Goal: Task Accomplishment & Management: Use online tool/utility

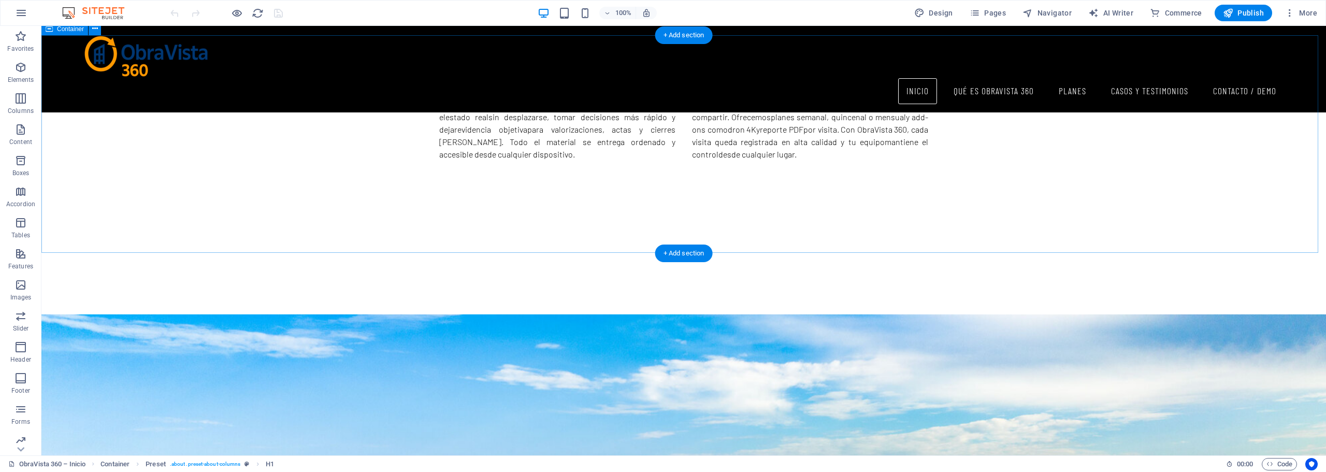
scroll to position [905, 0]
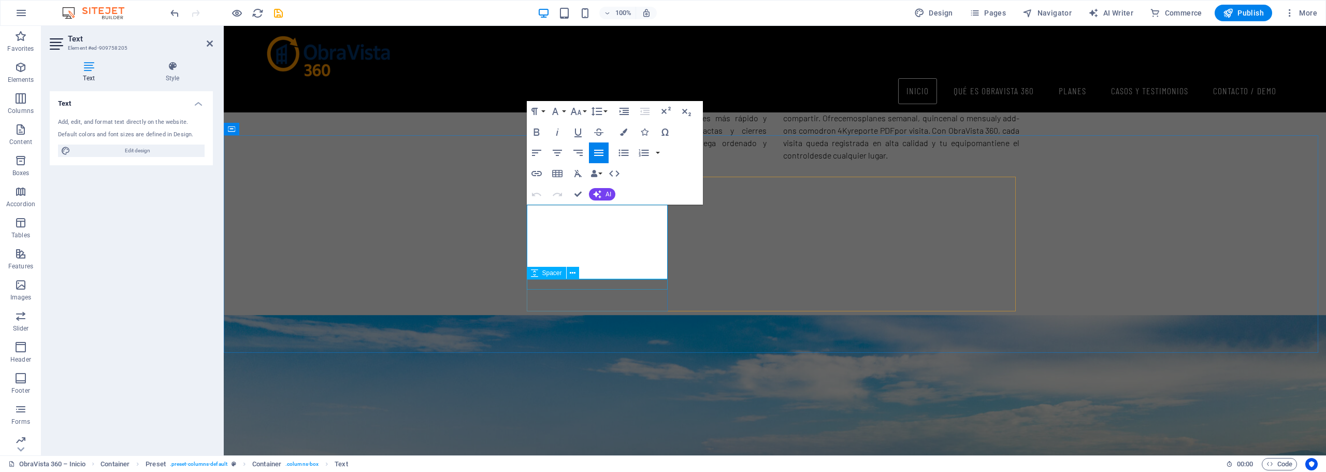
drag, startPoint x: 529, startPoint y: 212, endPoint x: 649, endPoint y: 280, distance: 138.3
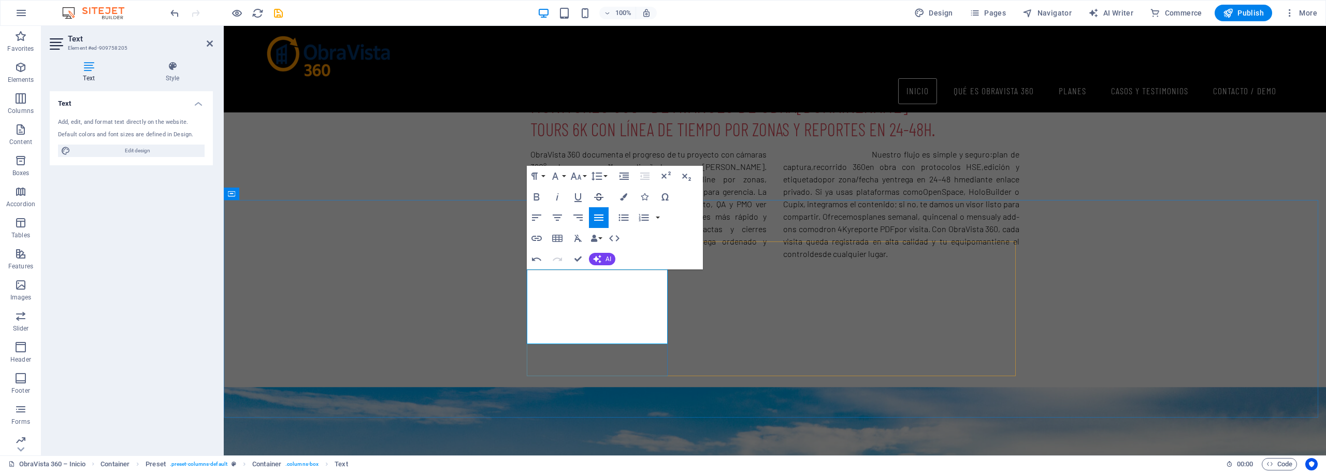
scroll to position [802, 0]
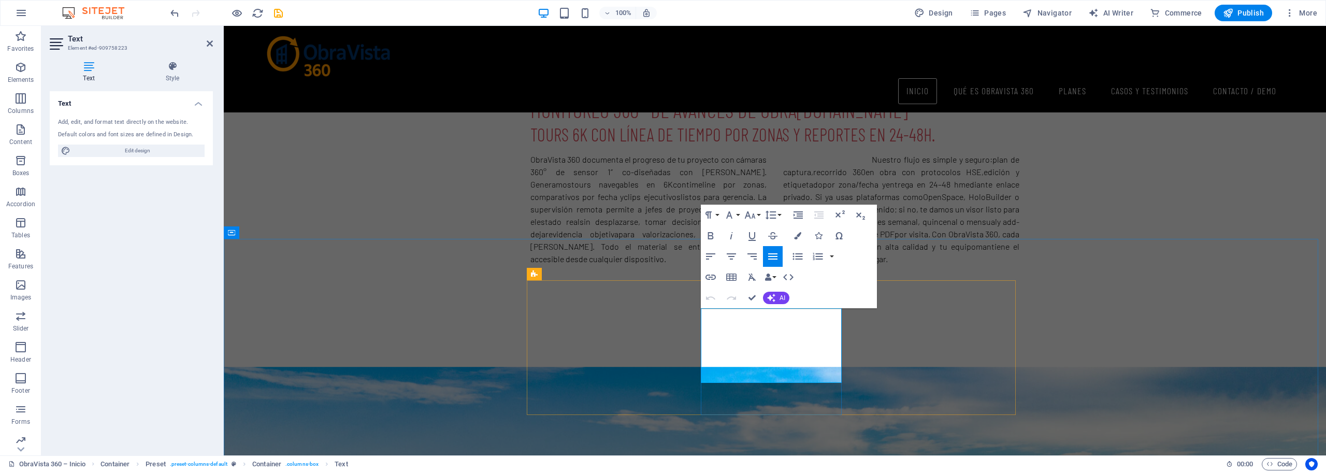
drag, startPoint x: 703, startPoint y: 314, endPoint x: 824, endPoint y: 376, distance: 136.5
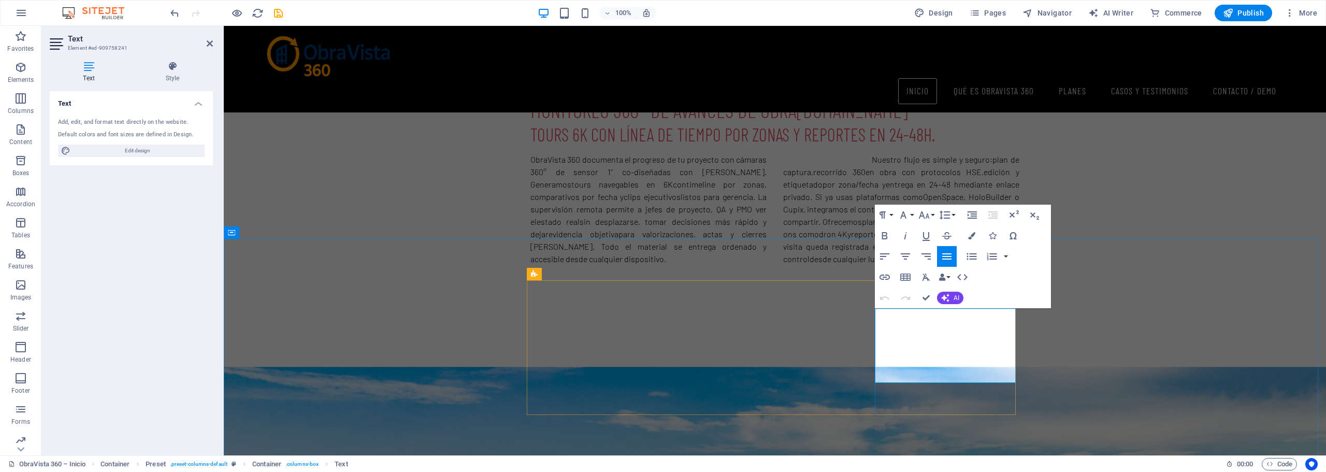
drag, startPoint x: 877, startPoint y: 316, endPoint x: 1000, endPoint y: 376, distance: 137.2
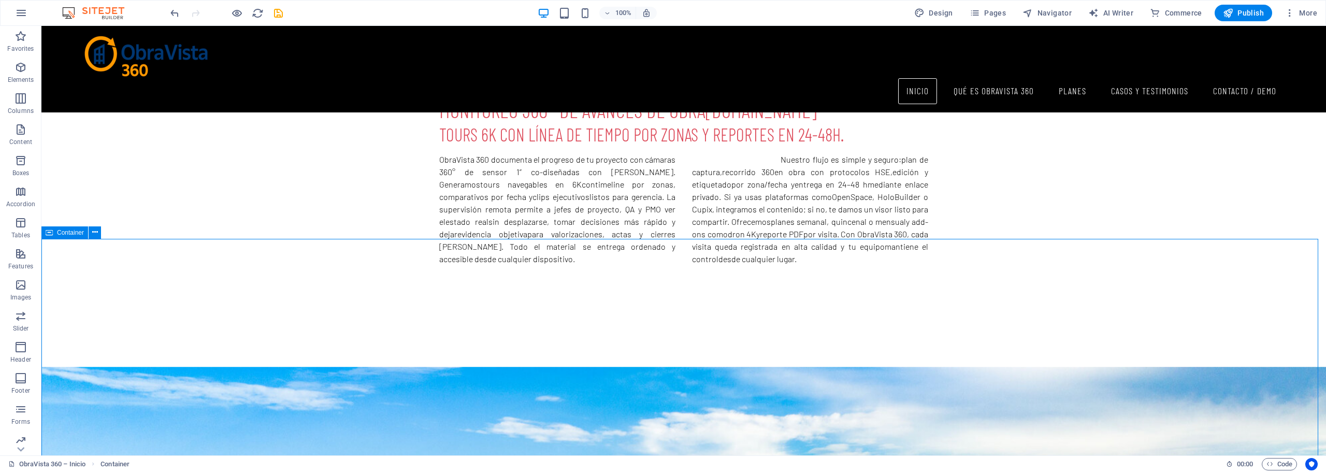
click at [1254, 13] on span "Publish" at bounding box center [1243, 13] width 41 height 10
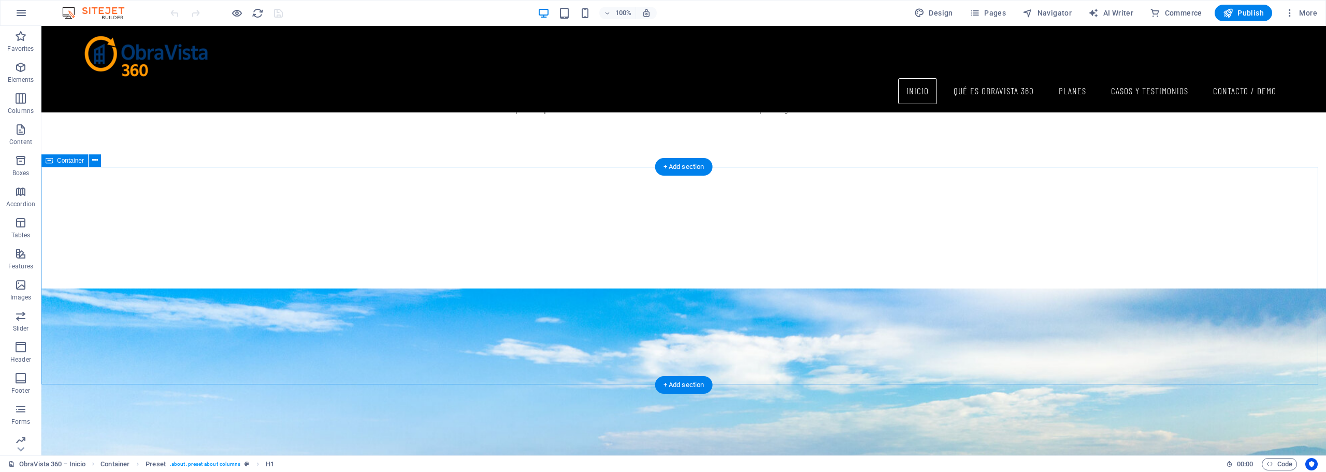
scroll to position [957, 0]
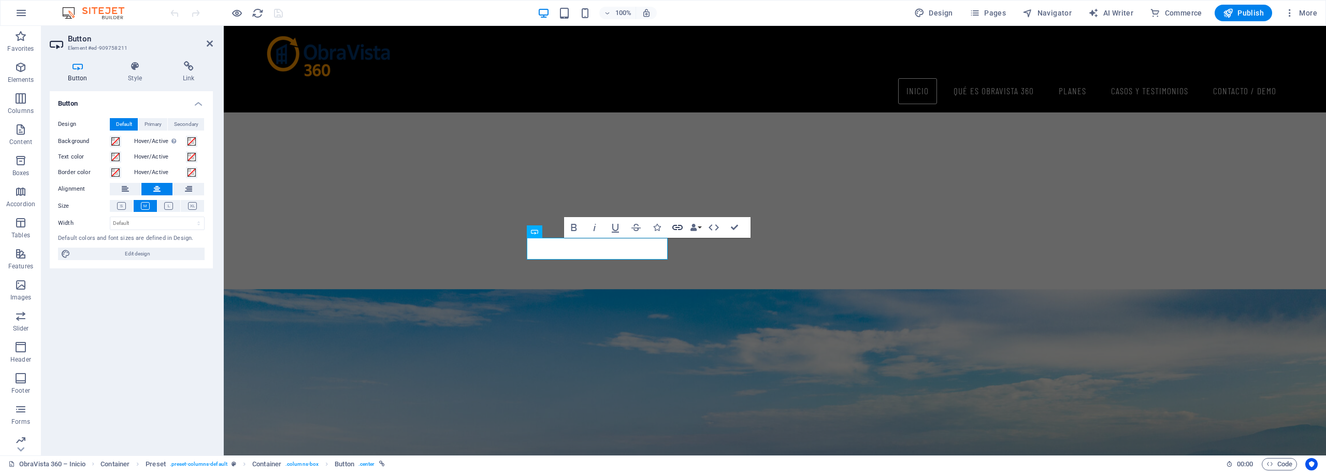
click at [677, 228] on icon "button" at bounding box center [678, 227] width 10 height 5
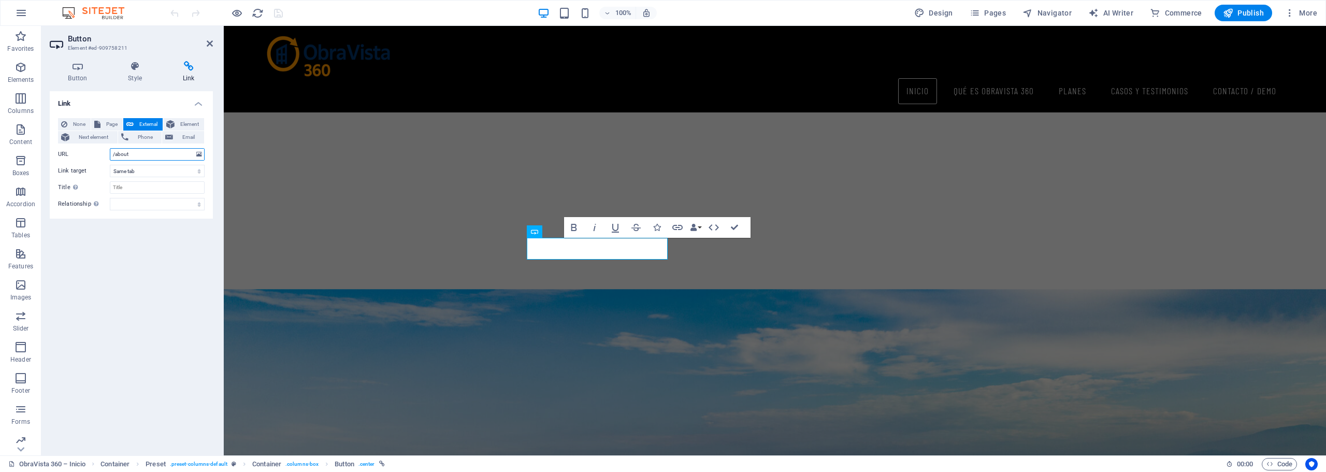
click at [132, 154] on input "/about" at bounding box center [157, 154] width 95 height 12
click at [106, 125] on span "Page" at bounding box center [112, 124] width 16 height 12
click at [182, 154] on select "ObraVista 360 – Inicio Qué es ObraVista 360 Planes Casos &amp; Testimonios Cont…" at bounding box center [157, 154] width 95 height 12
select select "1"
click at [110, 148] on select "ObraVista 360 – Inicio Qué es ObraVista 360 Planes Casos &amp; Testimonios Cont…" at bounding box center [157, 154] width 95 height 12
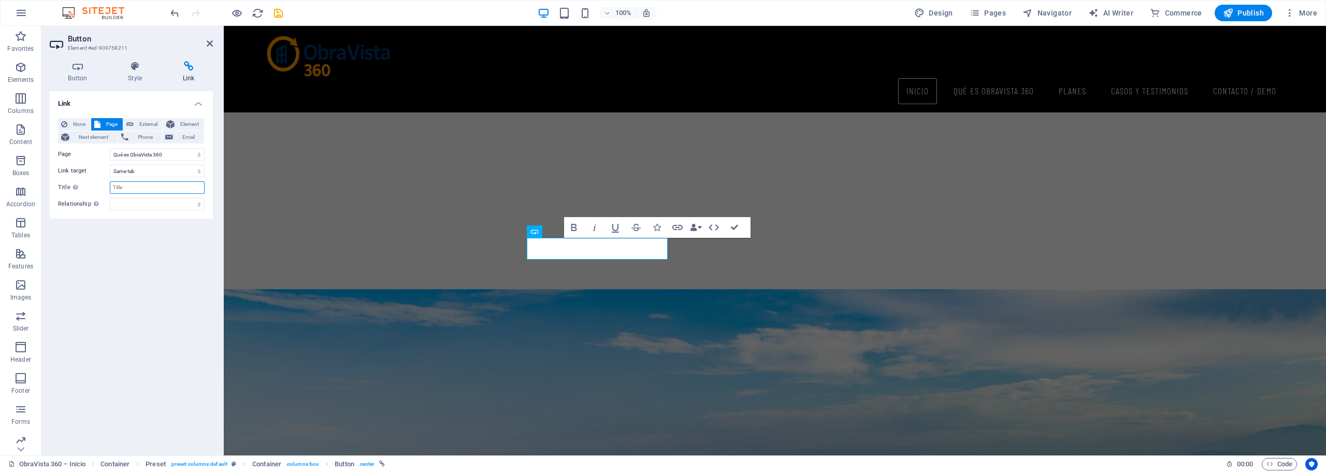
click at [137, 187] on input "Title Additional link description, should not be the same as the link text. The…" at bounding box center [157, 187] width 95 height 12
type input "Qué es ObraVista"
click at [675, 227] on icon "button" at bounding box center [675, 227] width 12 height 12
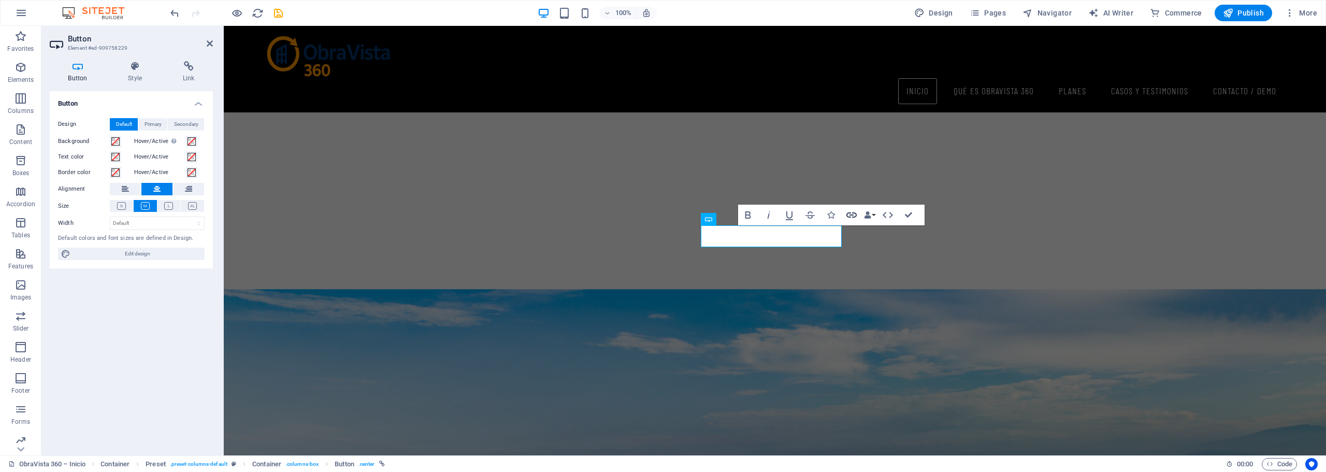
click at [851, 214] on icon "button" at bounding box center [852, 215] width 12 height 12
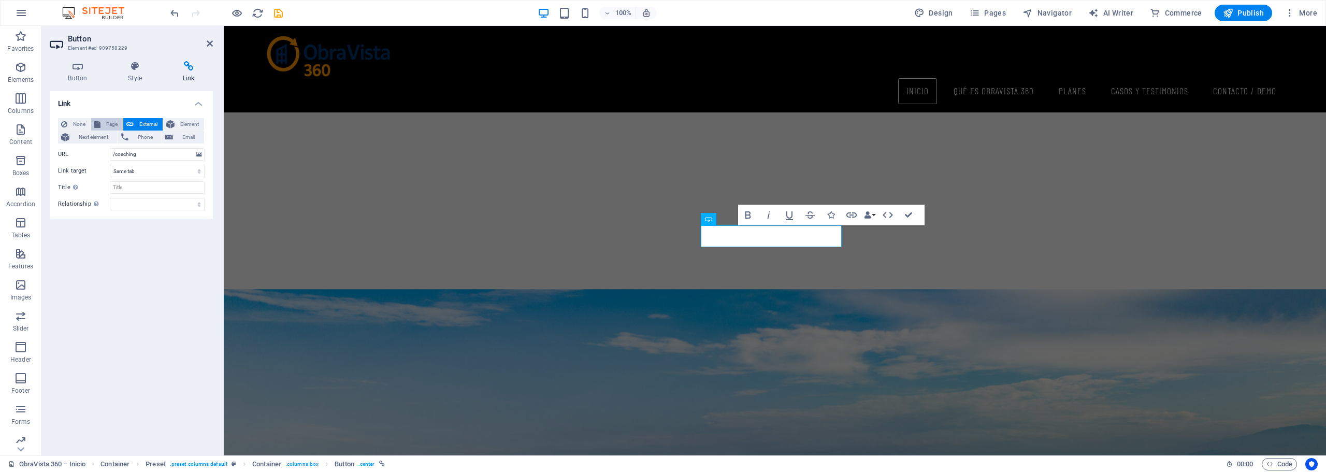
click at [107, 123] on span "Page" at bounding box center [112, 124] width 16 height 12
click at [199, 155] on select "ObraVista 360 – Inicio Qué es ObraVista 360 Planes Casos &amp; Testimonios Cont…" at bounding box center [157, 154] width 95 height 12
select select "2"
click at [110, 148] on select "ObraVista 360 – Inicio Qué es ObraVista 360 Planes Casos &amp; Testimonios Cont…" at bounding box center [157, 154] width 95 height 12
click at [131, 188] on input "Title Additional link description, should not be the same as the link text. The…" at bounding box center [157, 187] width 95 height 12
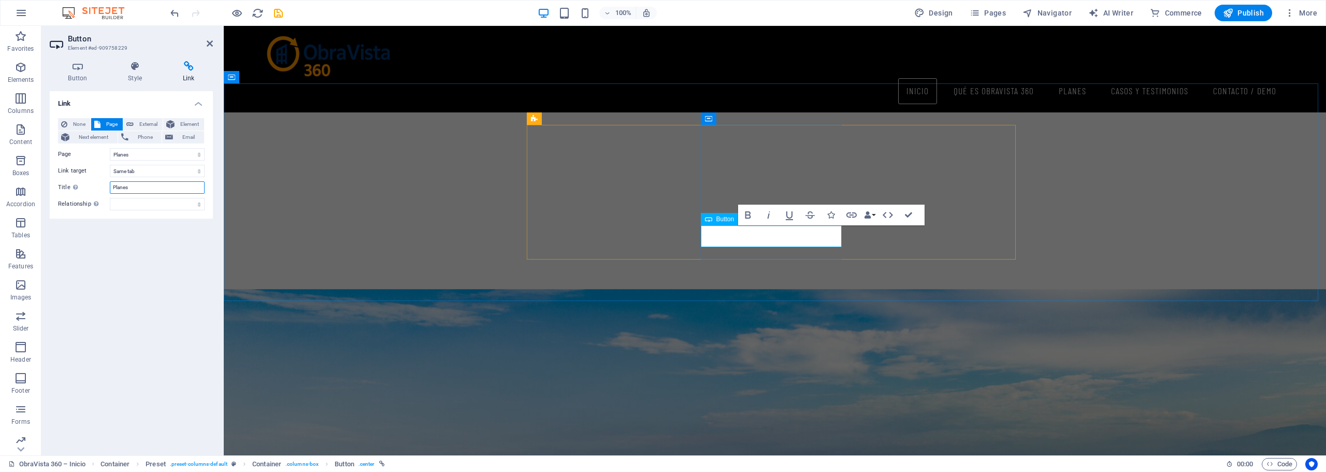
type input "Planes"
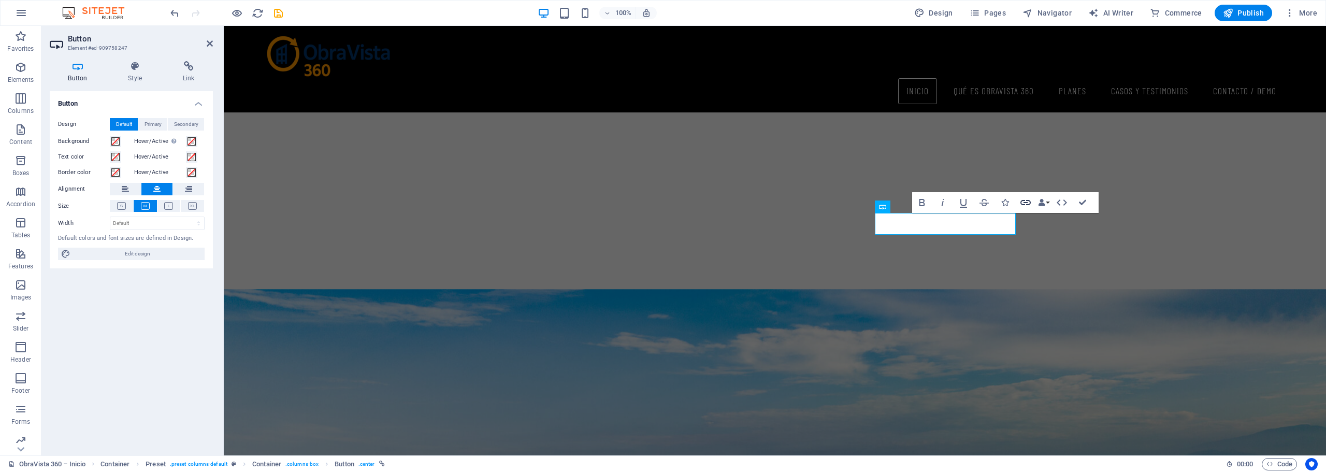
click at [1024, 202] on icon "button" at bounding box center [1026, 202] width 12 height 12
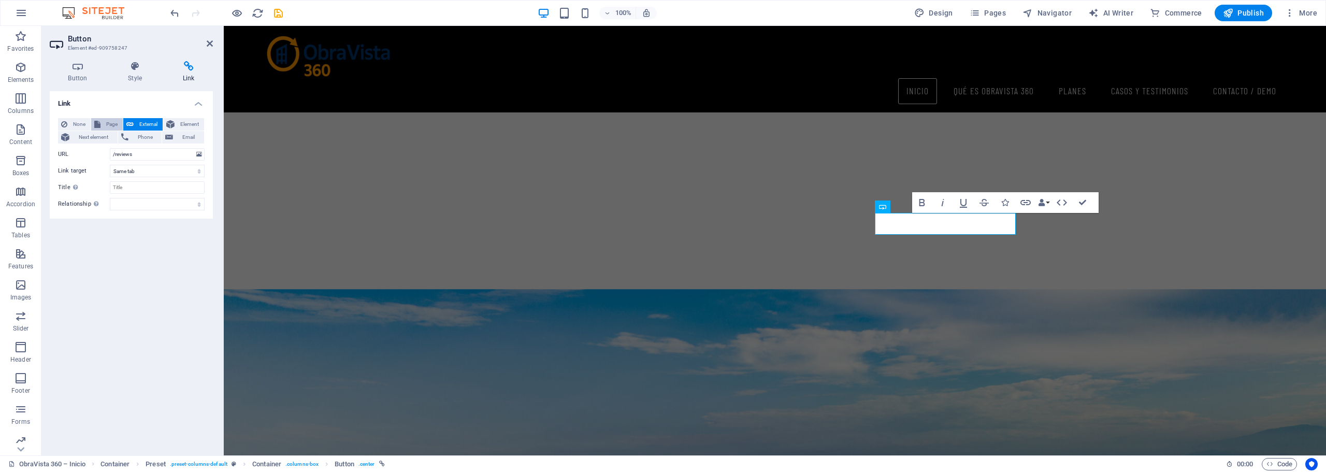
click at [108, 124] on span "Page" at bounding box center [112, 124] width 16 height 12
click at [200, 156] on select "ObraVista 360 – Inicio Qué es ObraVista 360 Planes Casos &amp; Testimonios Cont…" at bounding box center [157, 154] width 95 height 12
select select "3"
click at [110, 148] on select "ObraVista 360 – Inicio Qué es ObraVista 360 Planes Casos &amp; Testimonios Cont…" at bounding box center [157, 154] width 95 height 12
click at [146, 187] on input "Title Additional link description, should not be the same as the link text. The…" at bounding box center [157, 187] width 95 height 12
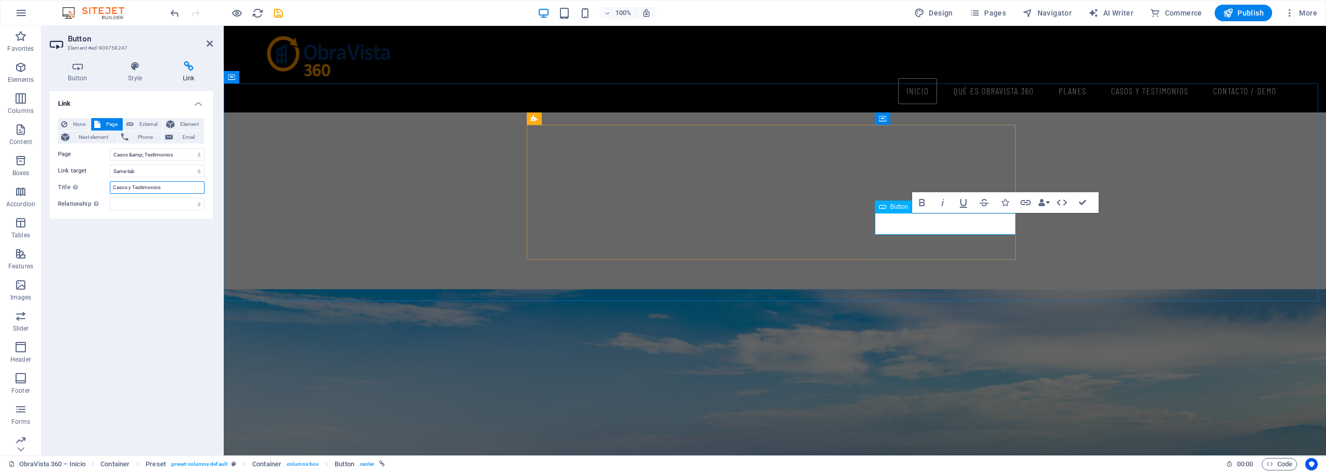
type input "Casos y Testimonios"
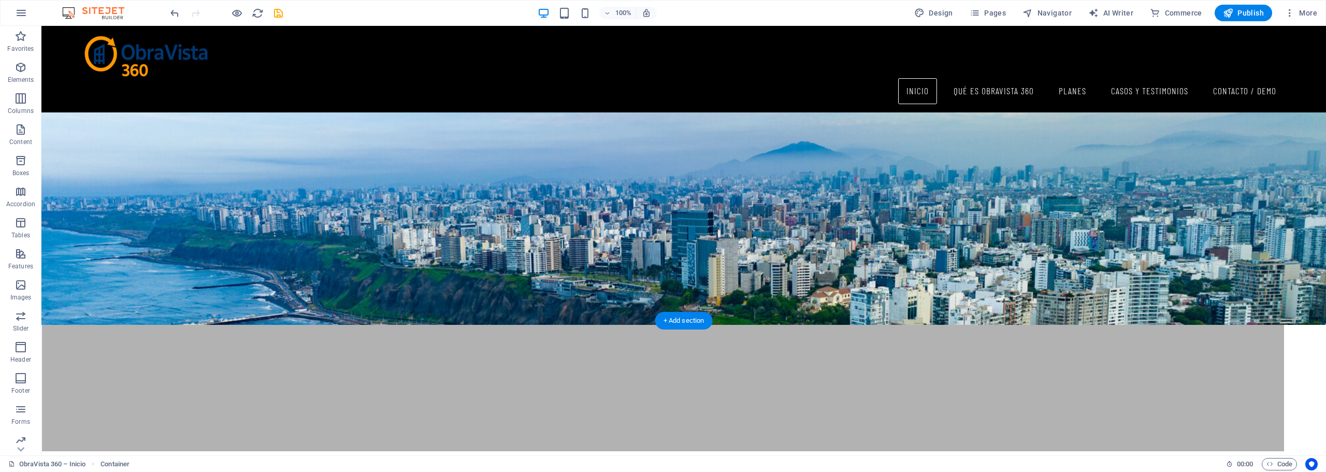
scroll to position [1330, 0]
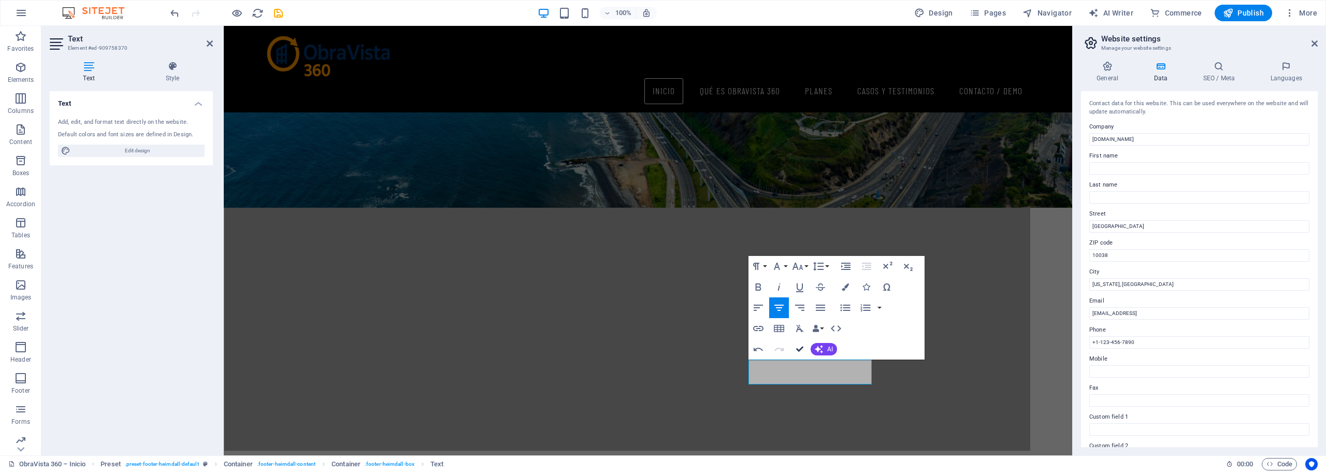
drag, startPoint x: 797, startPoint y: 347, endPoint x: 769, endPoint y: 325, distance: 35.4
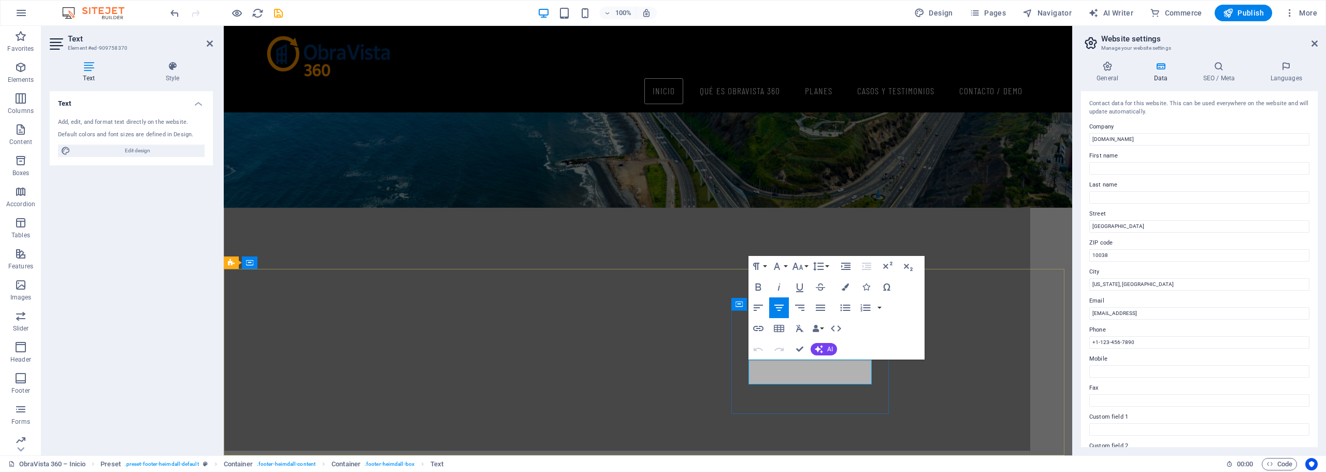
drag, startPoint x: 757, startPoint y: 365, endPoint x: 867, endPoint y: 366, distance: 109.8
click at [759, 329] on icon "button" at bounding box center [758, 328] width 12 height 12
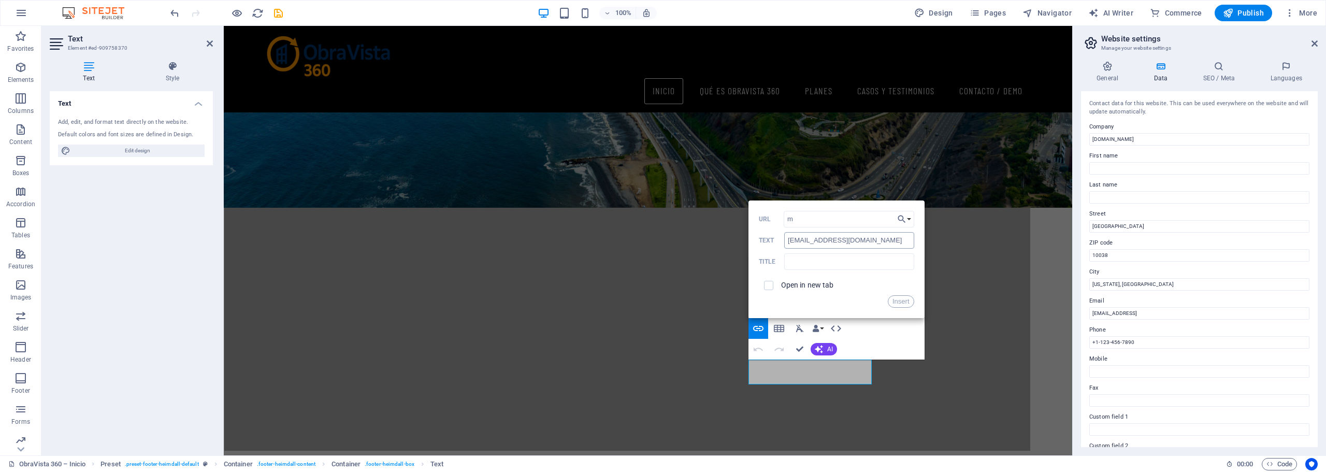
type input "mailto:[EMAIL_ADDRESS][DOMAIN_NAME]"
click at [769, 289] on span at bounding box center [769, 286] width 20 height 20
click at [769, 287] on input "checkbox" at bounding box center [767, 283] width 9 height 9
checkbox input "true"
click at [825, 263] on input "text" at bounding box center [849, 261] width 130 height 17
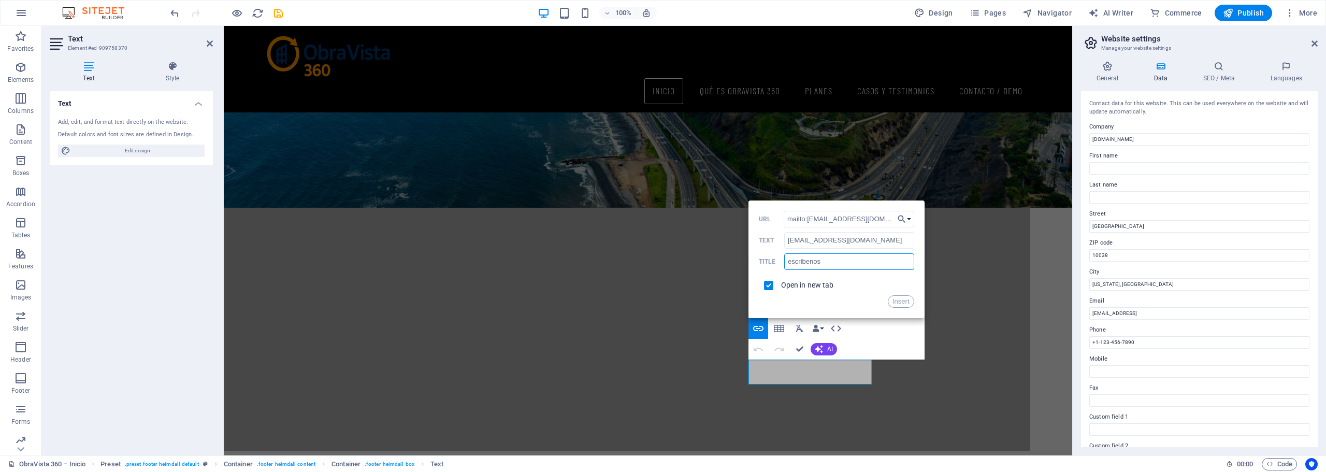
type input "escríbenos"
click at [899, 302] on button "Insert" at bounding box center [901, 301] width 26 height 12
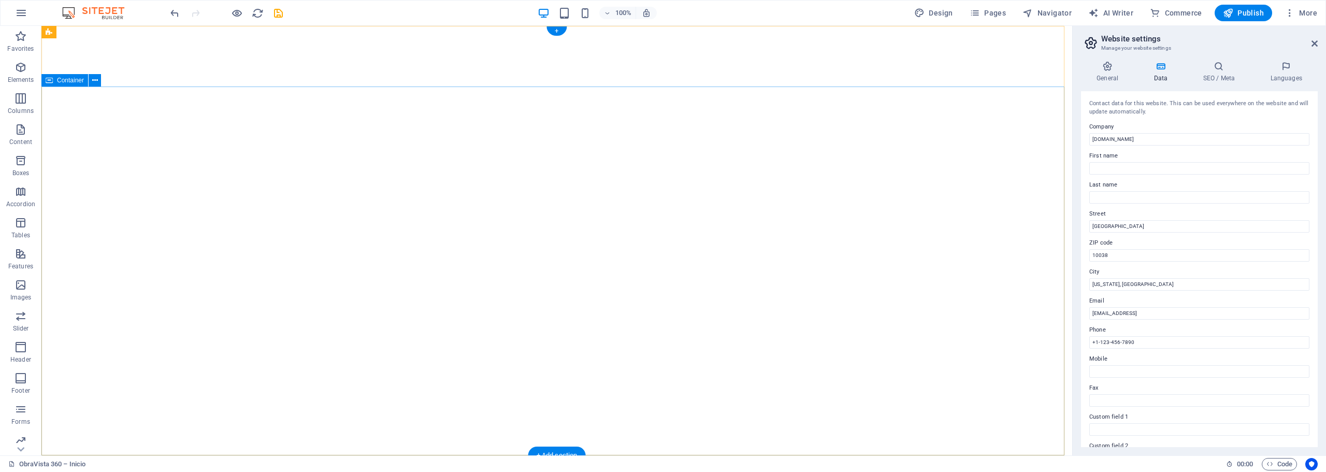
scroll to position [0, 0]
click at [1243, 11] on span "Publish" at bounding box center [1243, 13] width 41 height 10
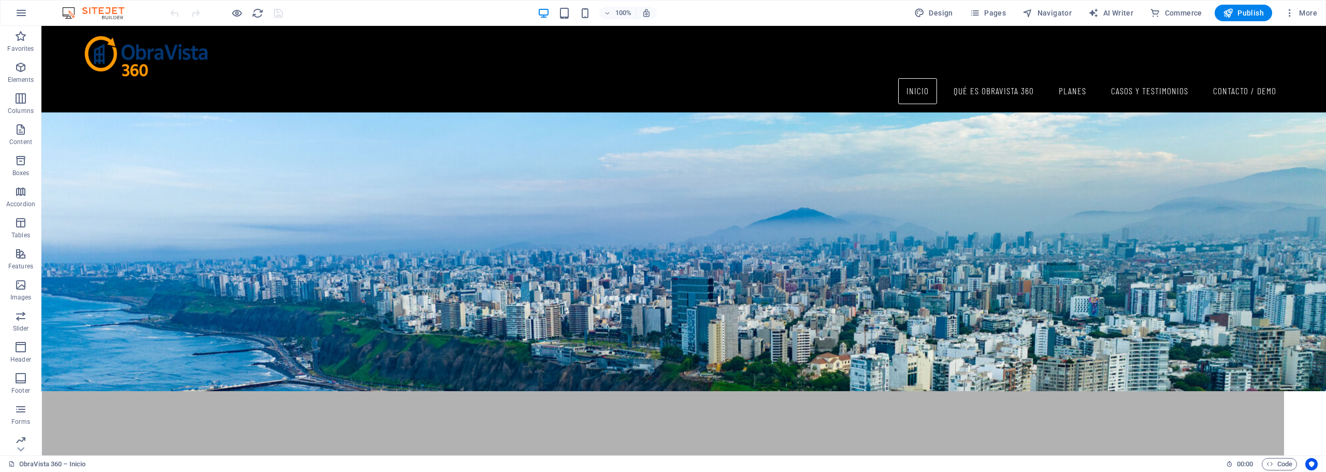
scroll to position [1330, 0]
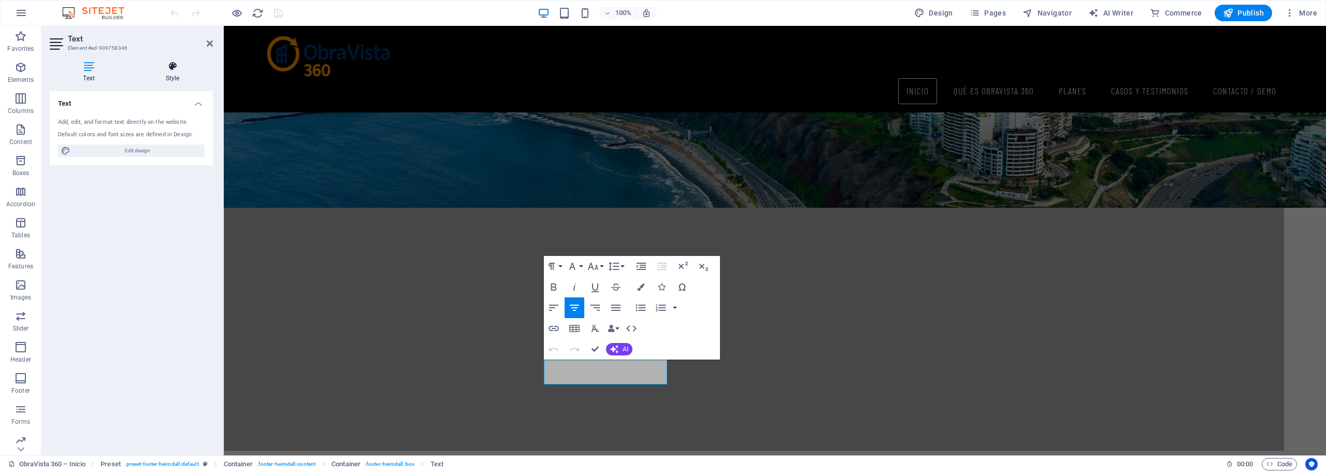
click at [174, 77] on h4 "Style" at bounding box center [172, 72] width 81 height 22
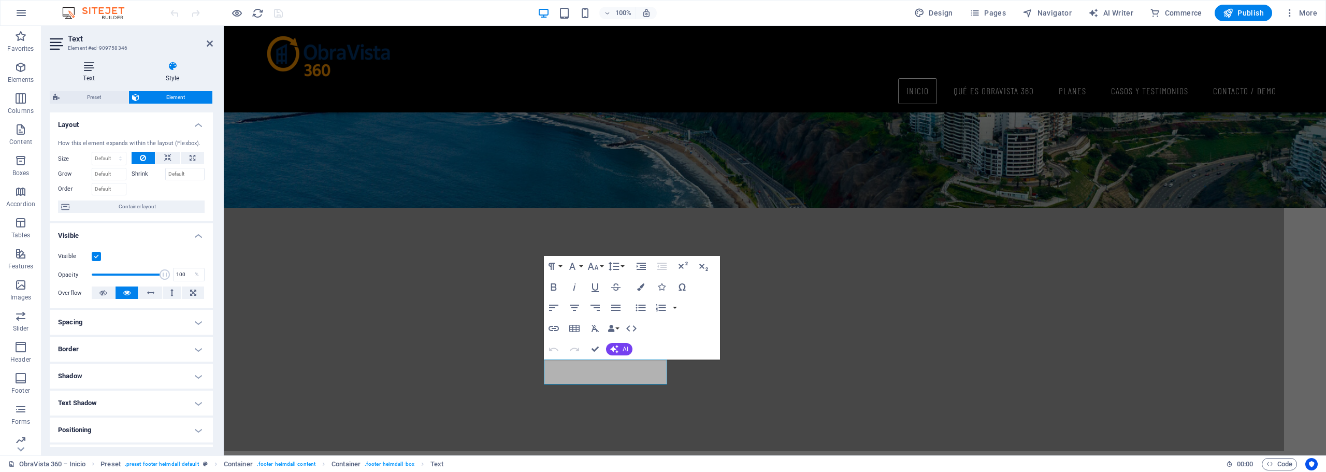
click at [90, 71] on icon at bounding box center [89, 66] width 78 height 10
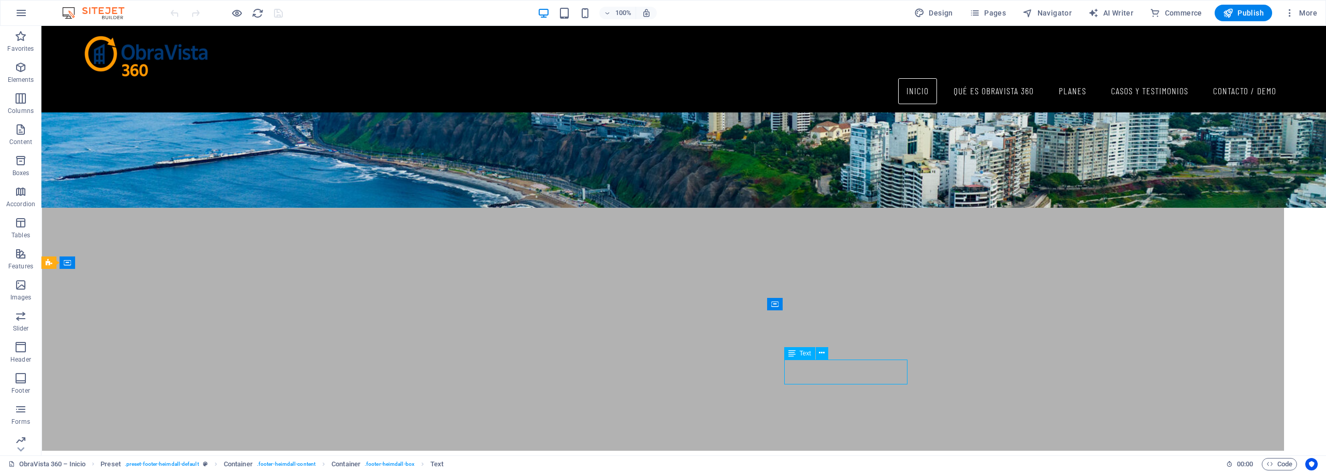
click at [1305, 10] on span "More" at bounding box center [1301, 13] width 33 height 10
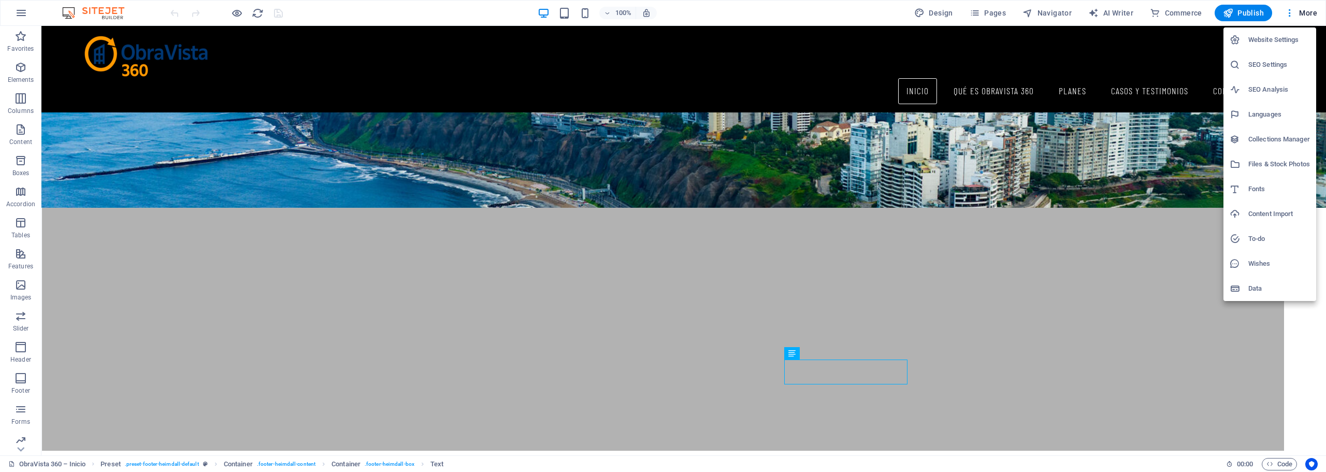
click at [1265, 39] on h6 "Website Settings" at bounding box center [1280, 40] width 62 height 12
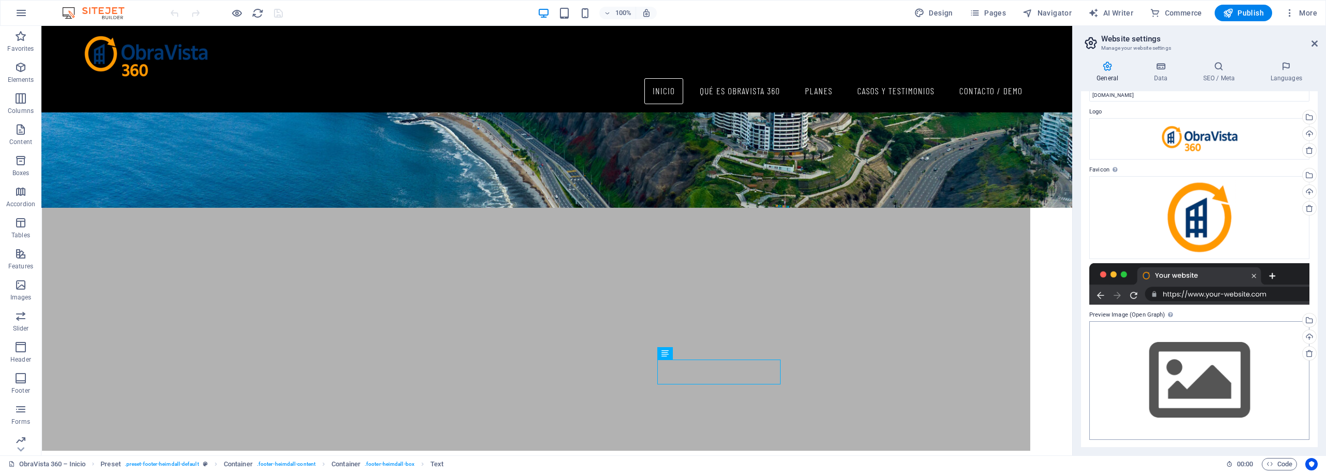
scroll to position [24, 0]
drag, startPoint x: 1090, startPoint y: 313, endPoint x: 1118, endPoint y: 313, distance: 28.0
click at [1118, 313] on label "Preview Image (Open Graph) This image will be shown when the website is shared …" at bounding box center [1200, 314] width 220 height 12
drag, startPoint x: 1188, startPoint y: 312, endPoint x: 1122, endPoint y: 312, distance: 66.3
click at [1122, 312] on label "Preview Image (Open Graph) This image will be shown when the website is shared …" at bounding box center [1200, 314] width 220 height 12
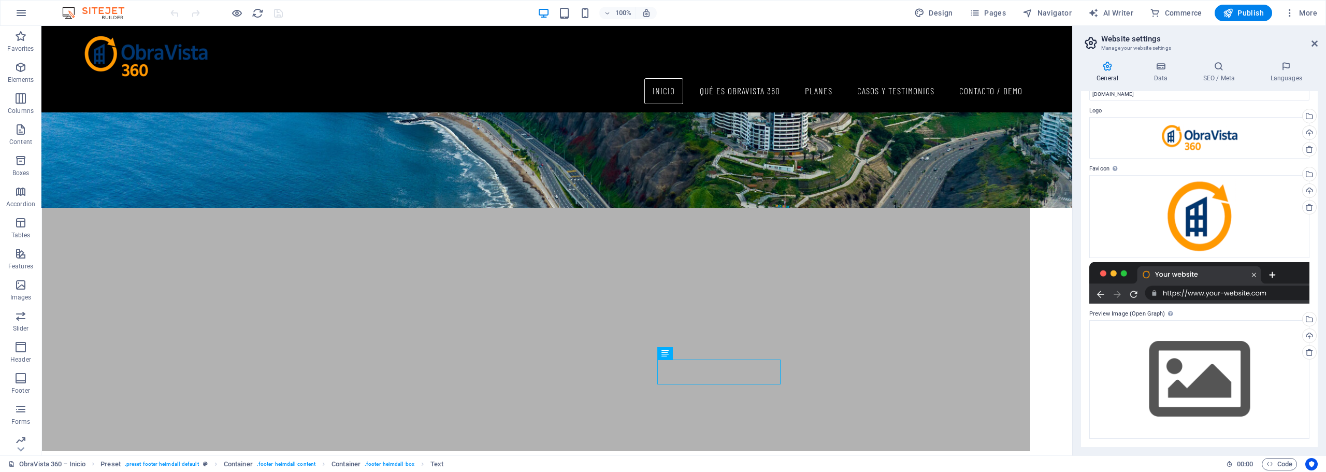
click at [1108, 314] on label "Preview Image (Open Graph) This image will be shown when the website is shared …" at bounding box center [1200, 314] width 220 height 12
click at [1168, 307] on div "This image will be shown when the website is shared on social networks" at bounding box center [1140, 291] width 83 height 31
